Goal: Task Accomplishment & Management: Manage account settings

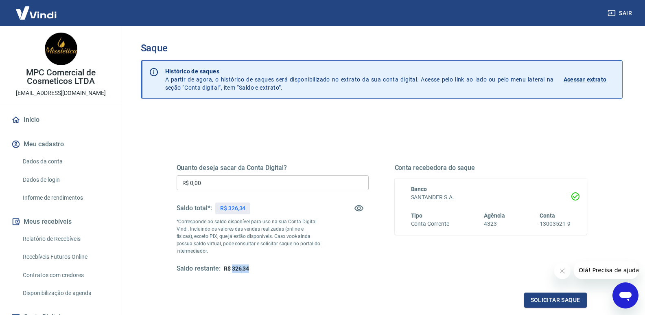
drag, startPoint x: 231, startPoint y: 267, endPoint x: 250, endPoint y: 268, distance: 19.2
click at [250, 268] on div "Saldo restante: R$ 326,34" at bounding box center [273, 268] width 192 height 9
copy span "326,34"
click at [625, 12] on button "Sair" at bounding box center [620, 13] width 29 height 15
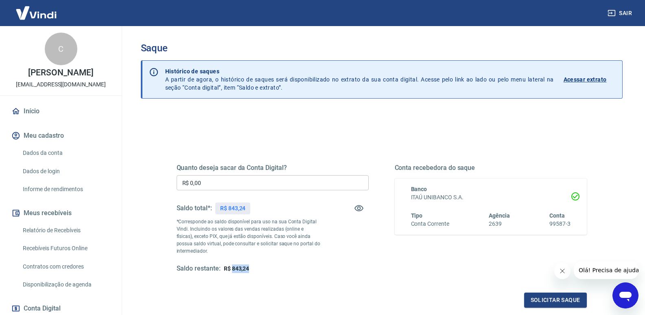
drag, startPoint x: 231, startPoint y: 268, endPoint x: 264, endPoint y: 268, distance: 32.6
click at [264, 268] on div "Saldo restante: R$ 843,24" at bounding box center [273, 268] width 192 height 9
copy span "843,24"
